Goal: Information Seeking & Learning: Find specific fact

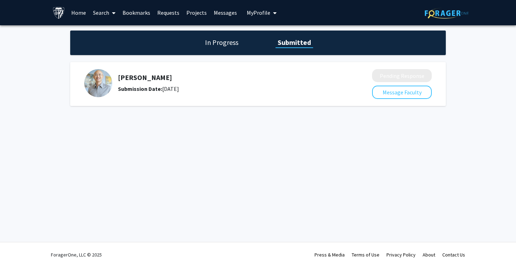
click at [101, 15] on link "Search" at bounding box center [103, 12] width 29 height 25
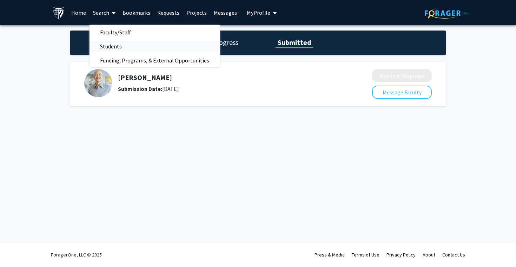
click at [107, 49] on span "Students" at bounding box center [110, 46] width 43 height 14
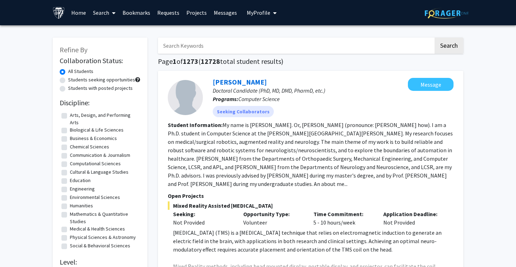
click at [177, 48] on input "Search Keywords" at bounding box center [296, 46] width 276 height 16
type input "[PERSON_NAME]"
click at [435, 38] on button "Search" at bounding box center [449, 46] width 29 height 16
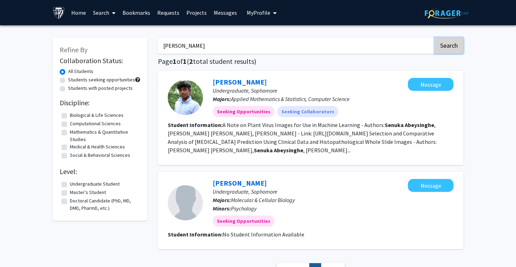
click at [446, 42] on button "Search" at bounding box center [449, 46] width 29 height 16
click at [264, 81] on link "[PERSON_NAME]" at bounding box center [240, 82] width 54 height 9
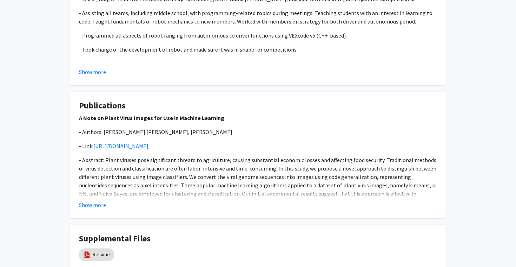
scroll to position [466, 0]
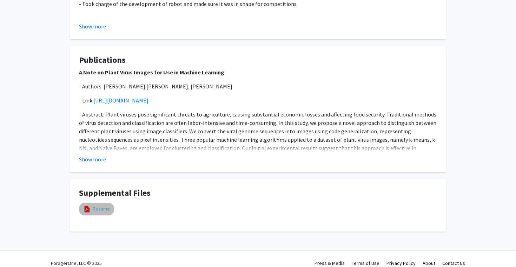
click at [94, 205] on link "Resume" at bounding box center [101, 208] width 17 height 7
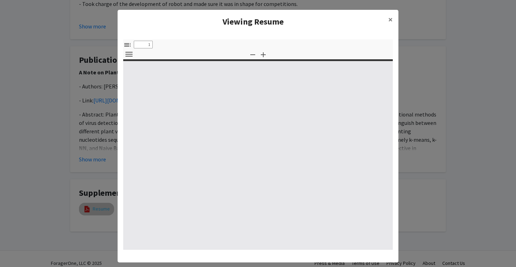
type input "0"
select select "custom"
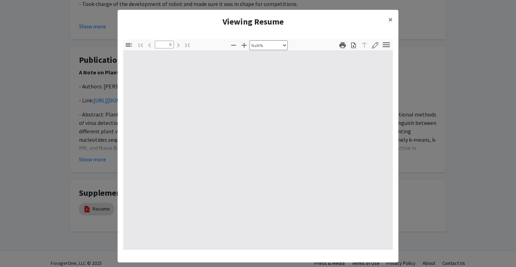
type input "1"
select select "auto"
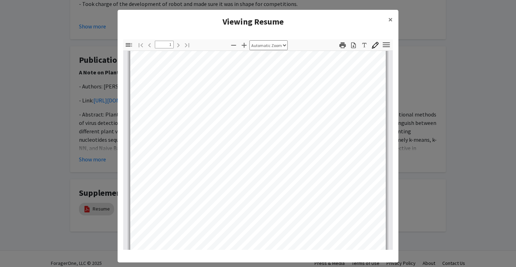
scroll to position [138, 0]
